Goal: Task Accomplishment & Management: Use online tool/utility

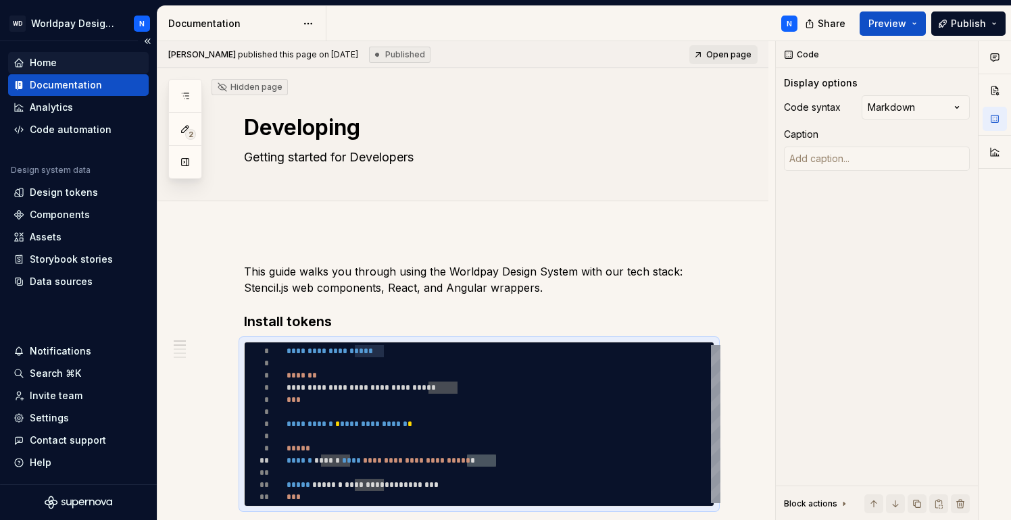
scroll to position [109, 210]
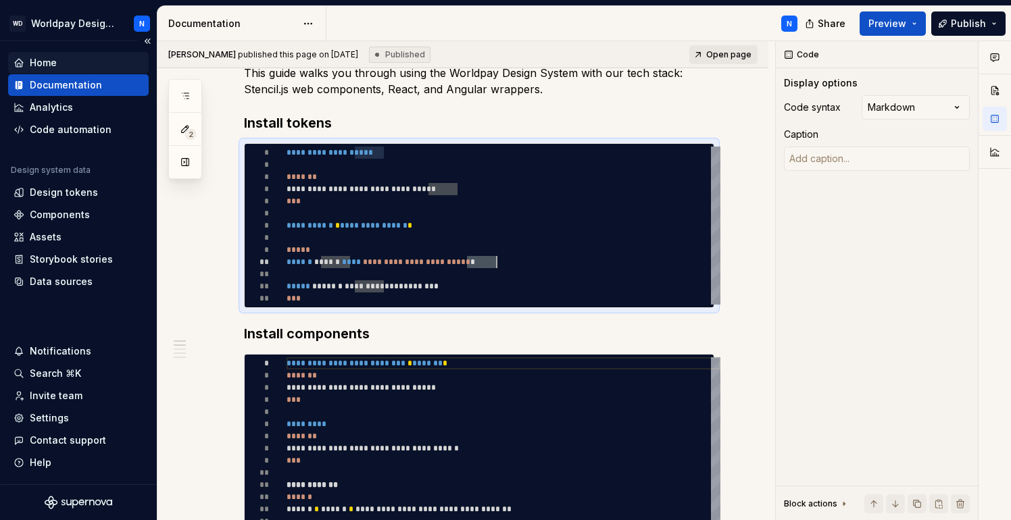
click at [47, 61] on div "Home" at bounding box center [43, 63] width 27 height 14
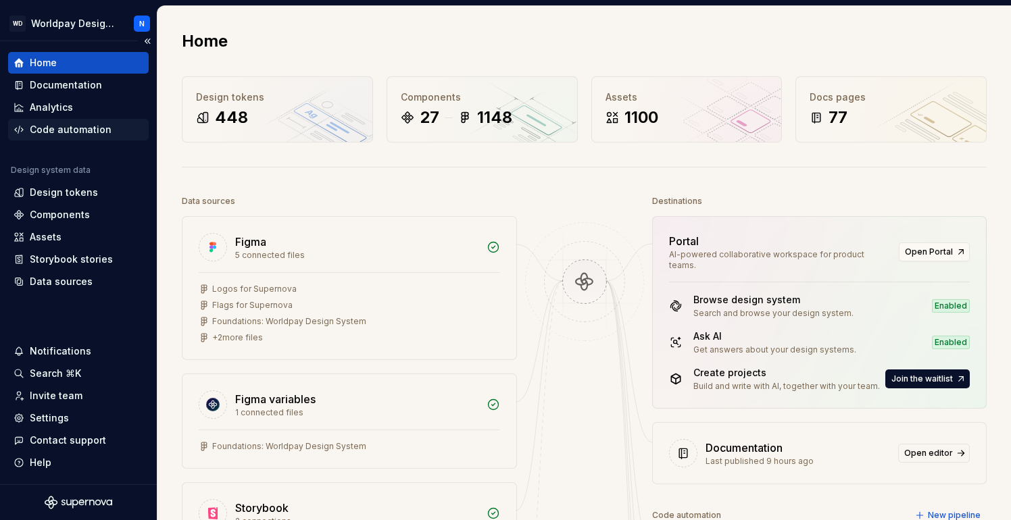
click at [61, 131] on div "Code automation" at bounding box center [71, 130] width 82 height 14
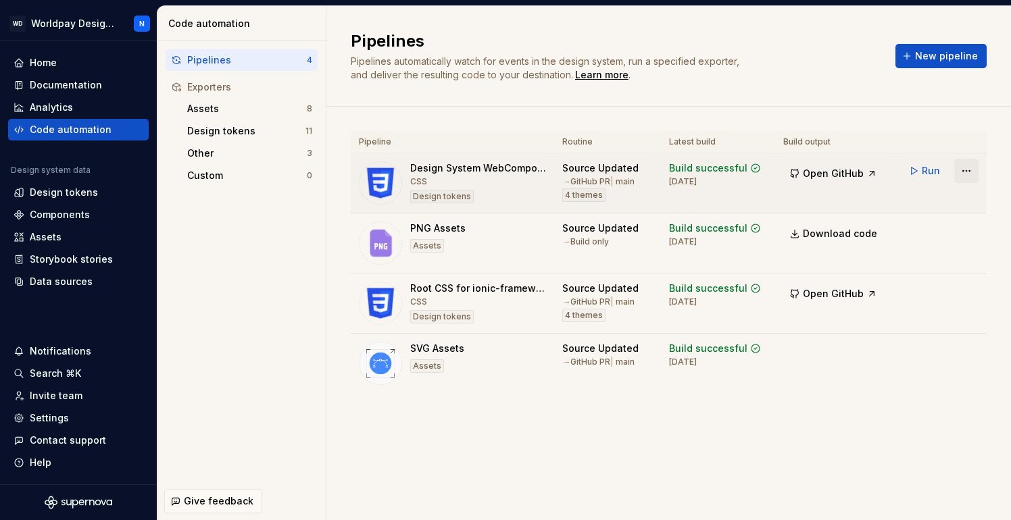
click at [965, 168] on html "WD Worldpay Design System N Home Documentation Analytics Code automation Design…" at bounding box center [505, 260] width 1011 height 520
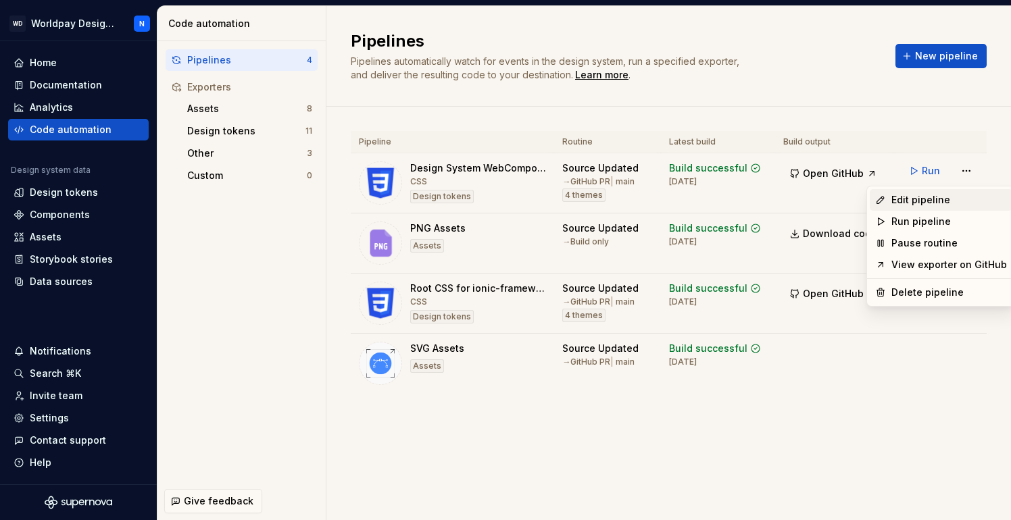
click at [913, 194] on div "Edit pipeline" at bounding box center [949, 200] width 116 height 14
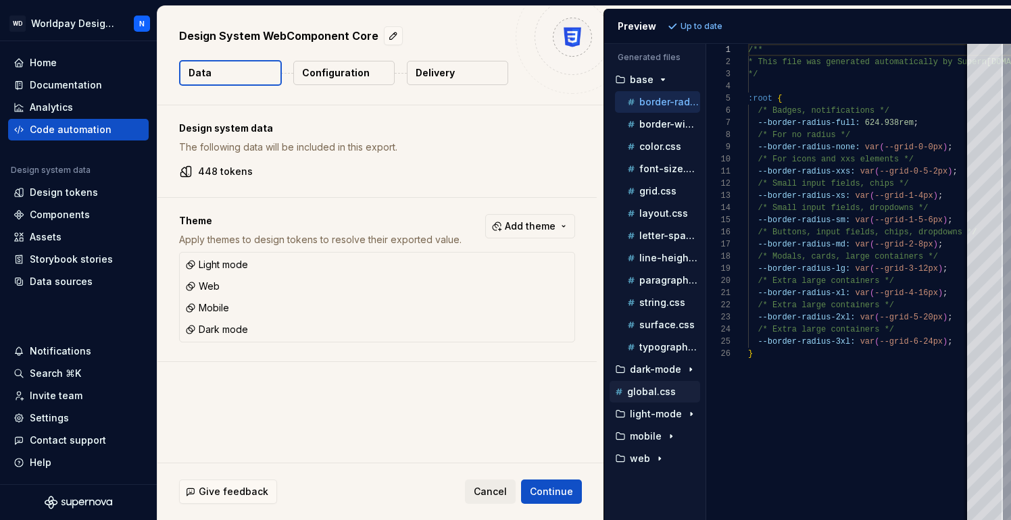
click at [657, 389] on p "global.css" at bounding box center [651, 391] width 49 height 11
type textarea "**********"
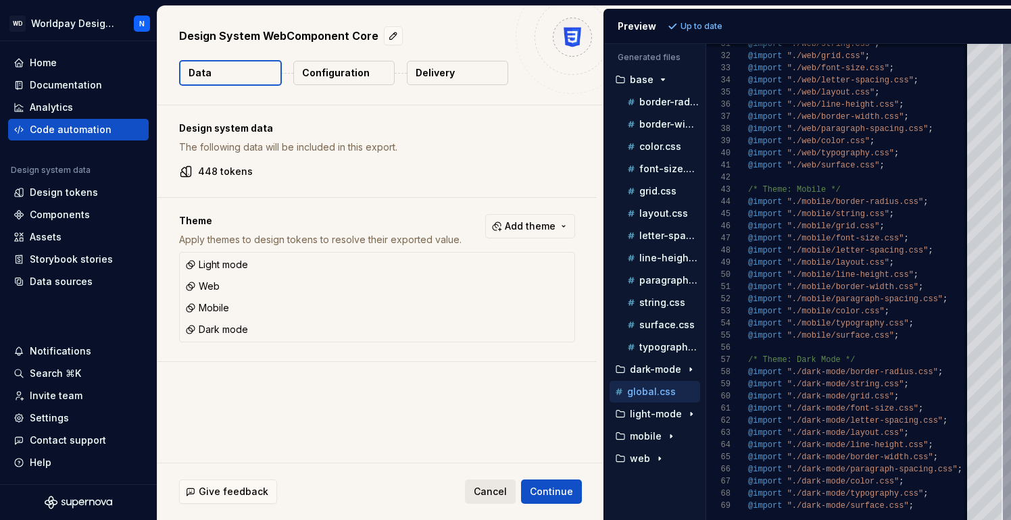
click at [492, 492] on span "Cancel" at bounding box center [490, 492] width 33 height 14
